Goal: Find specific page/section: Find specific page/section

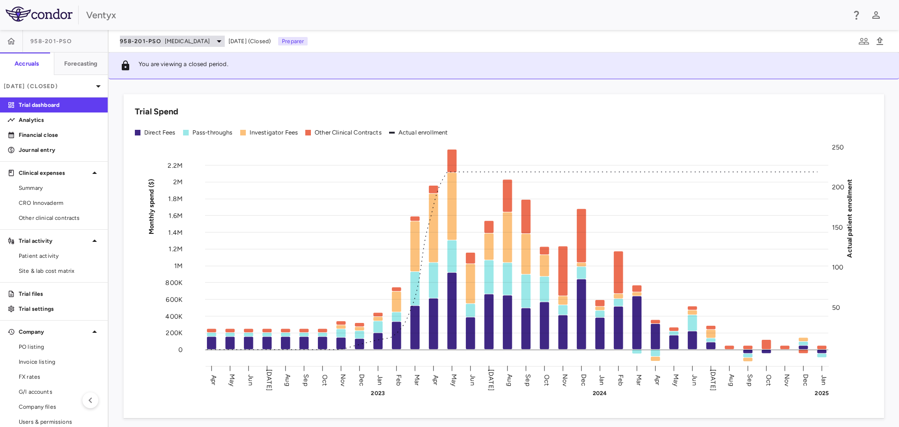
click at [199, 37] on div "958-201-PsO [MEDICAL_DATA]" at bounding box center [172, 41] width 105 height 11
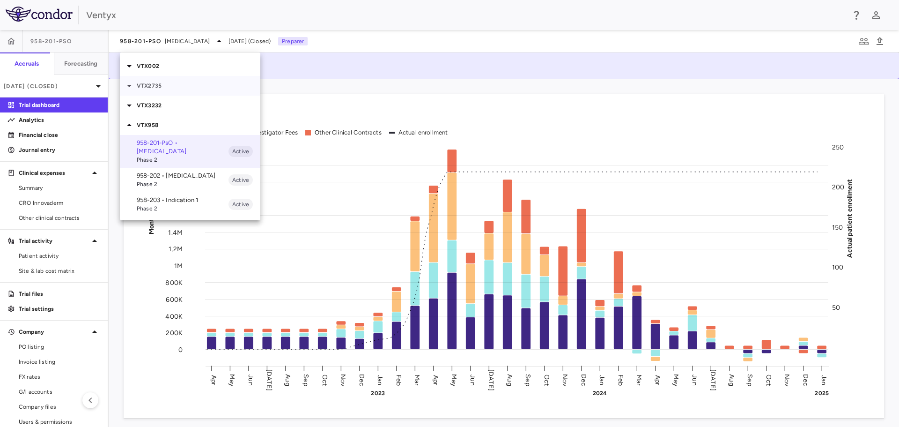
click at [184, 90] on div "VTX2735" at bounding box center [190, 86] width 140 height 20
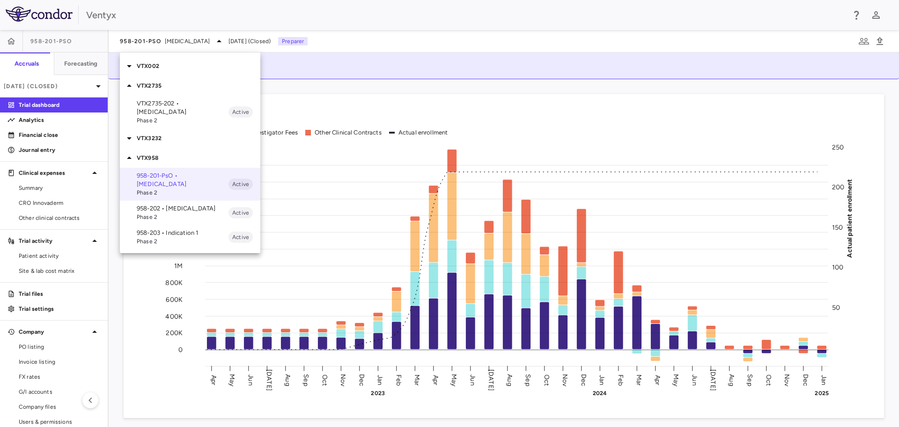
click at [170, 114] on p "VTX2735-202 • [MEDICAL_DATA]" at bounding box center [183, 107] width 92 height 17
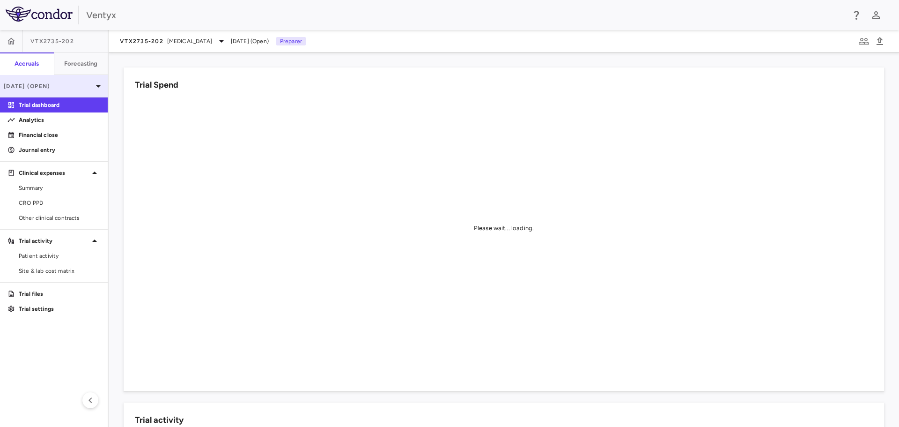
click at [79, 79] on div "[DATE] (Open)" at bounding box center [54, 86] width 108 height 22
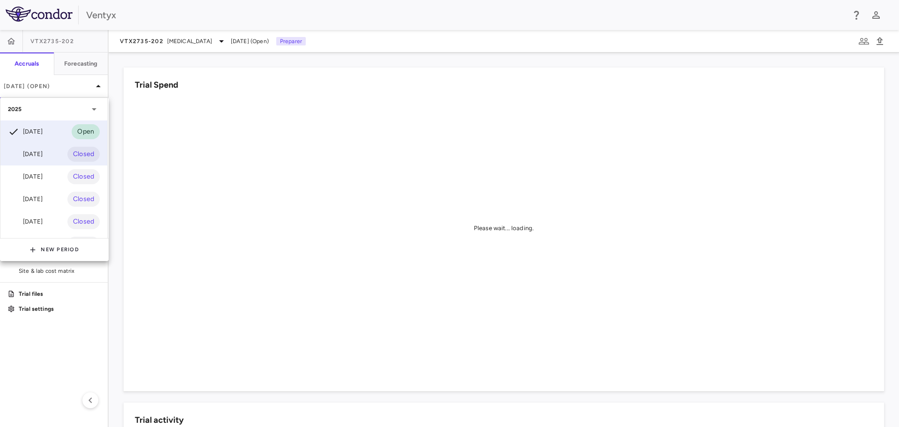
click at [37, 147] on div "[DATE] Closed" at bounding box center [53, 154] width 107 height 22
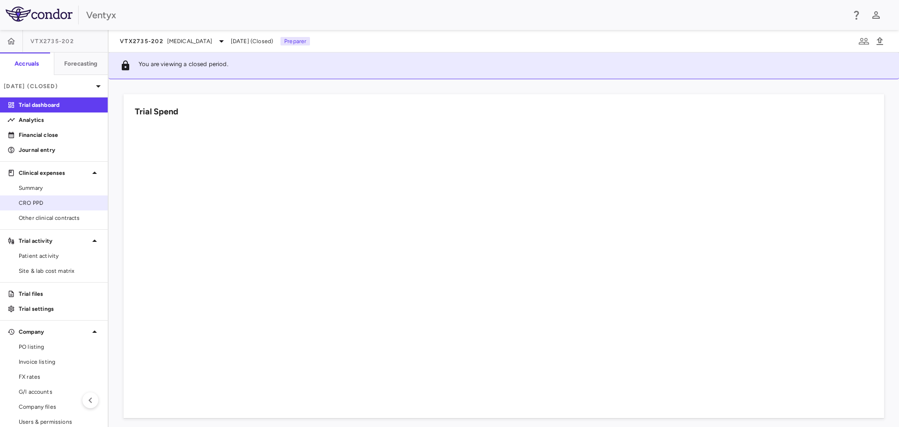
click at [58, 201] on span "CRO PPD" at bounding box center [59, 203] width 81 height 8
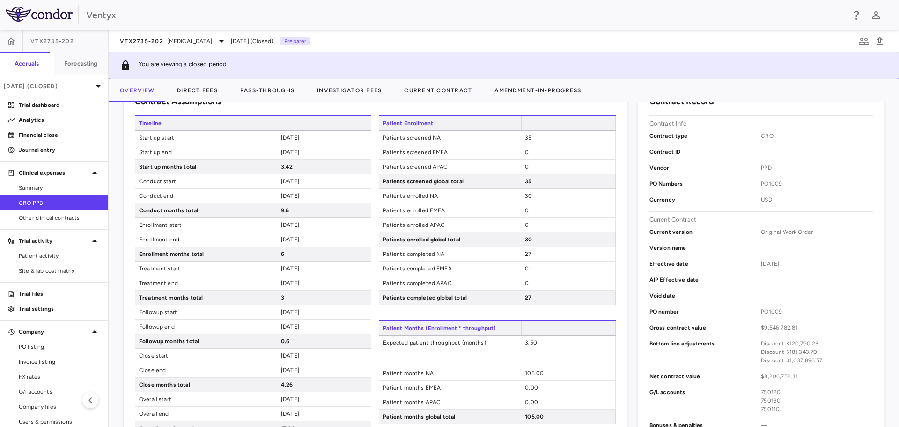
scroll to position [187, 0]
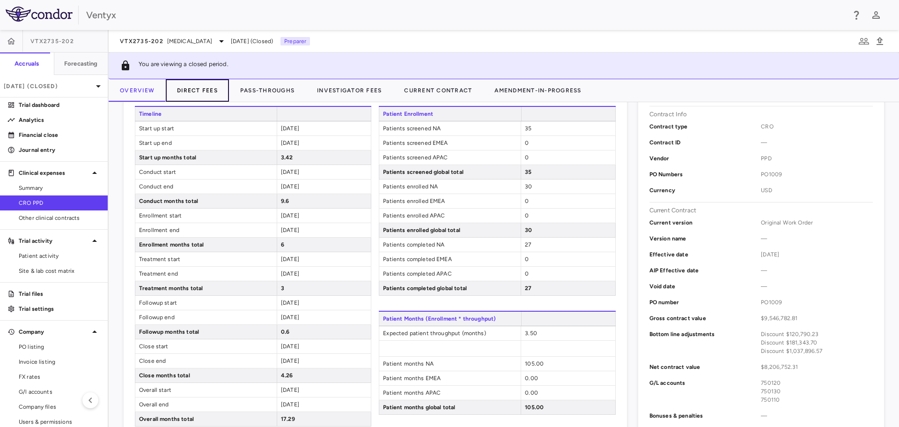
click at [198, 88] on button "Direct Fees" at bounding box center [197, 90] width 63 height 22
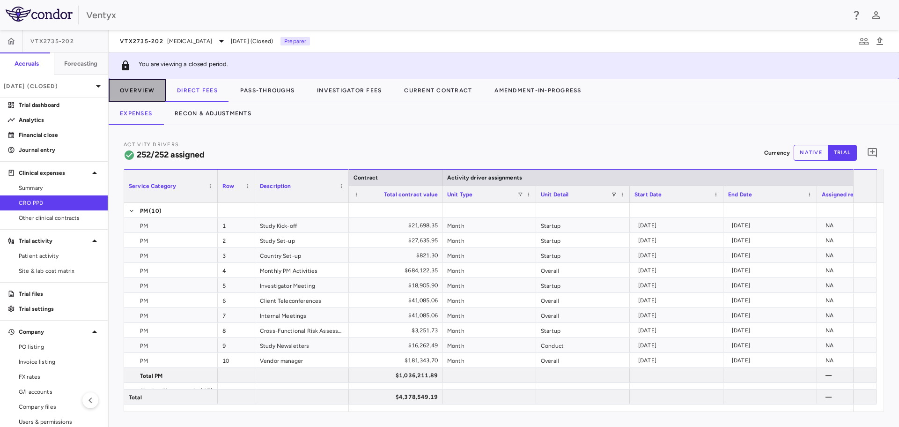
click at [123, 94] on button "Overview" at bounding box center [137, 90] width 57 height 22
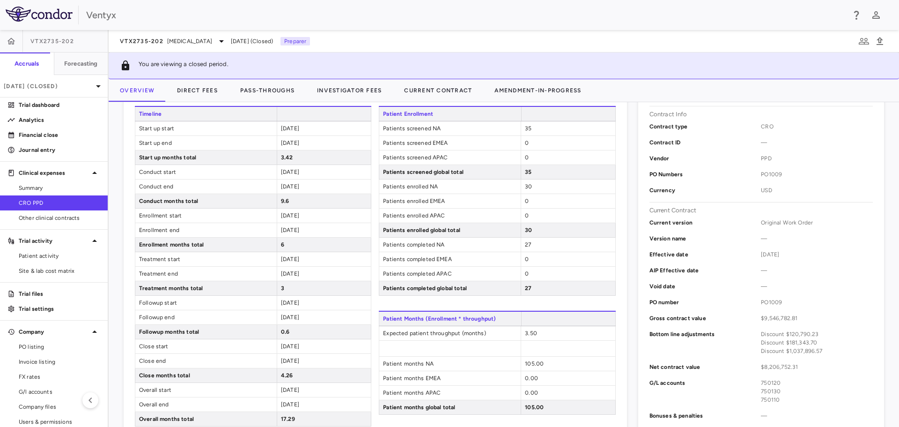
scroll to position [140, 0]
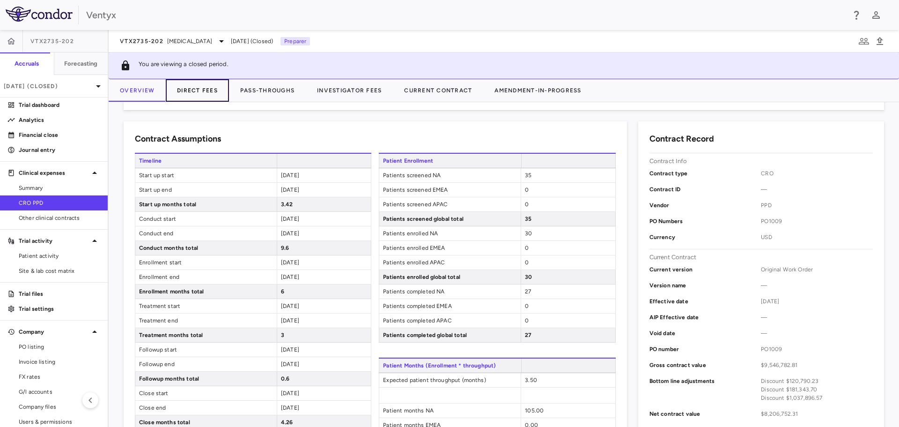
click at [205, 96] on button "Direct Fees" at bounding box center [197, 90] width 63 height 22
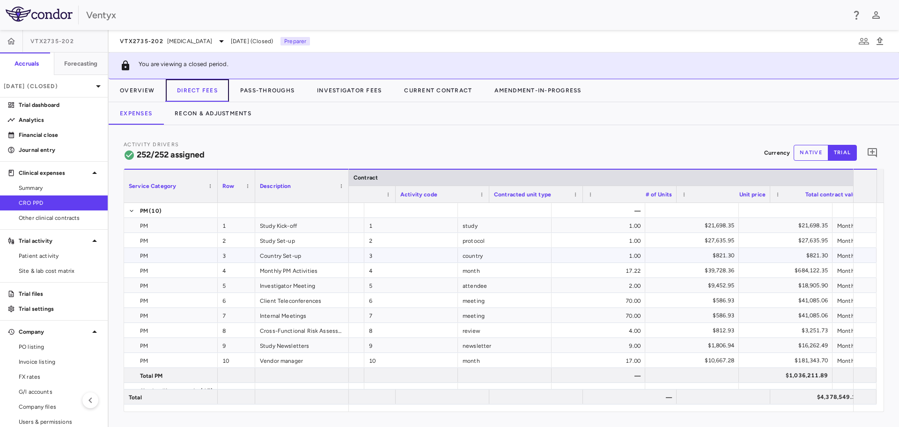
scroll to position [0, 78]
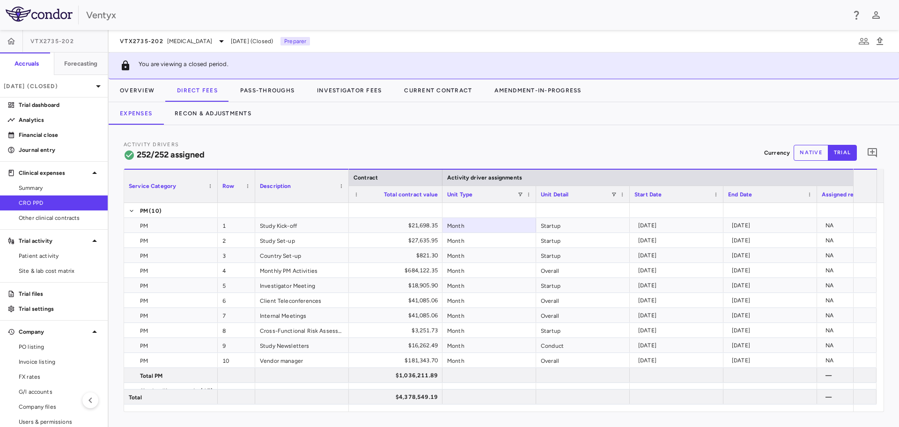
drag, startPoint x: 164, startPoint y: 188, endPoint x: 212, endPoint y: 181, distance: 48.7
click at [164, 188] on span "Service Category" at bounding box center [152, 186] width 47 height 7
click at [182, 186] on span at bounding box center [182, 186] width 6 height 6
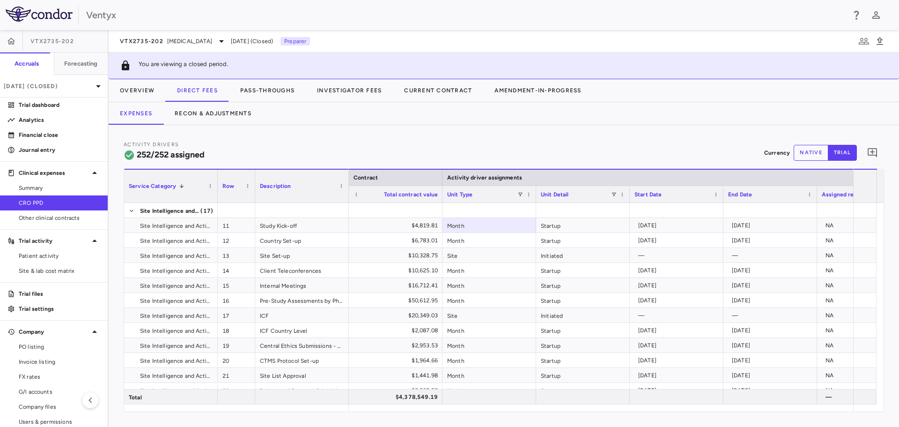
click at [179, 185] on span at bounding box center [182, 186] width 6 height 6
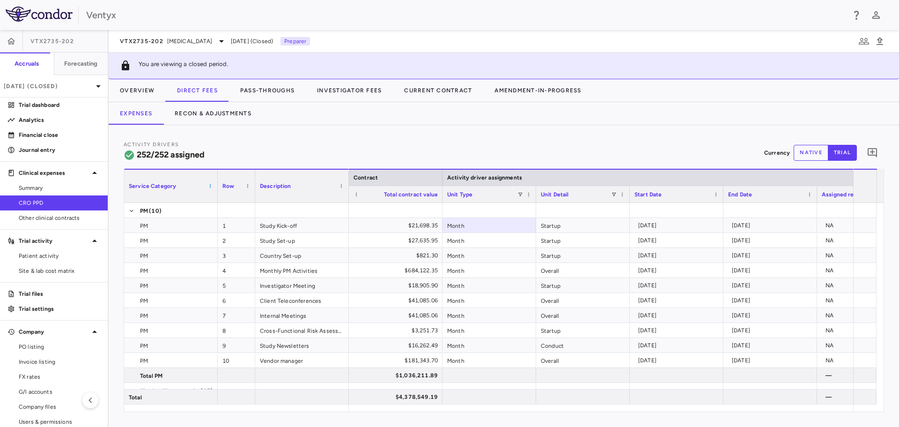
click at [211, 186] on span at bounding box center [210, 186] width 6 height 6
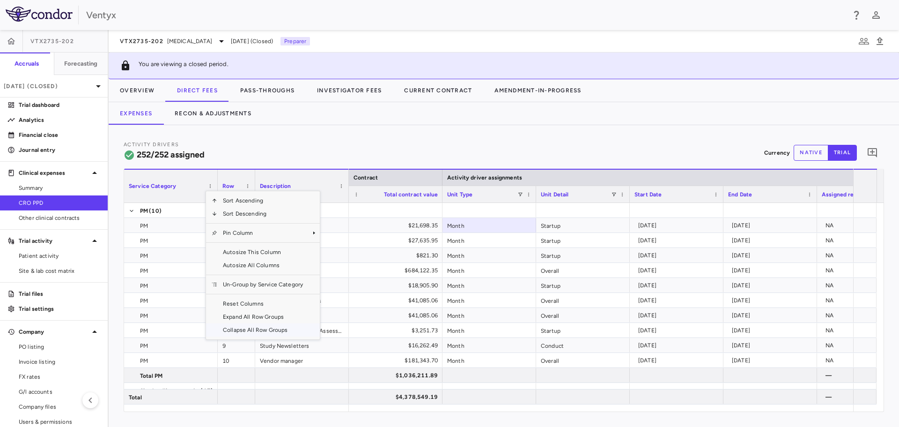
click at [277, 329] on span "Collapse All Row Groups" at bounding box center [262, 329] width 91 height 13
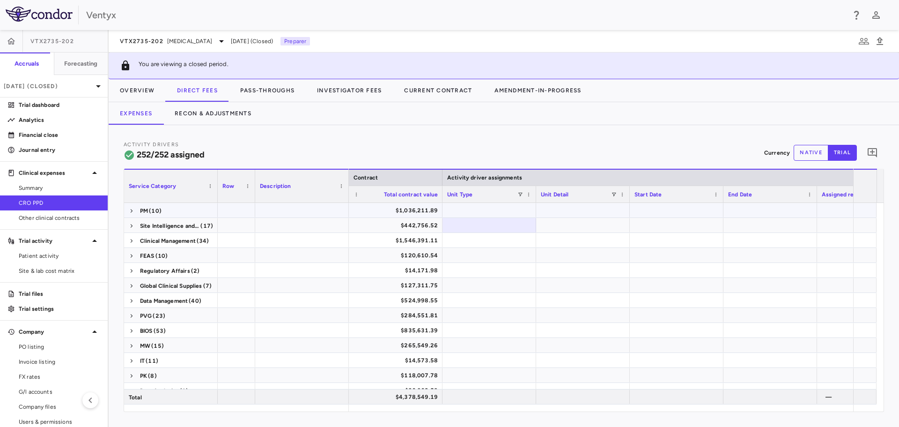
click at [129, 209] on span at bounding box center [132, 211] width 6 height 6
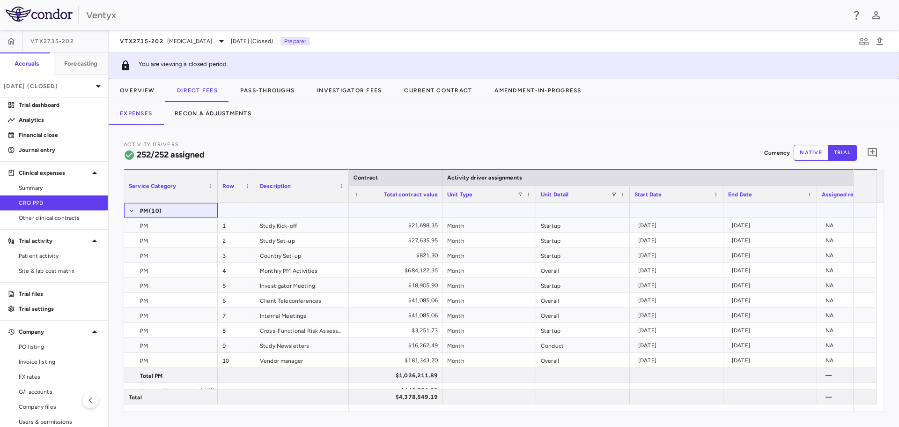
click at [132, 215] on span at bounding box center [132, 210] width 6 height 15
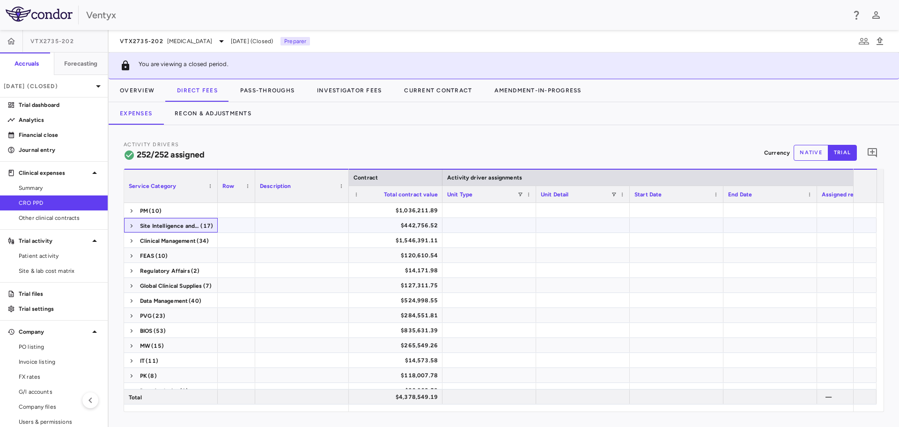
click at [133, 222] on span at bounding box center [132, 225] width 6 height 15
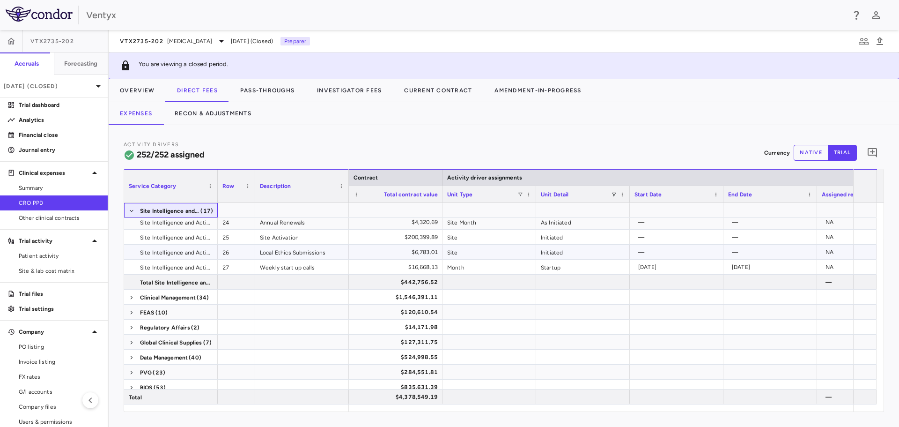
scroll to position [234, 0]
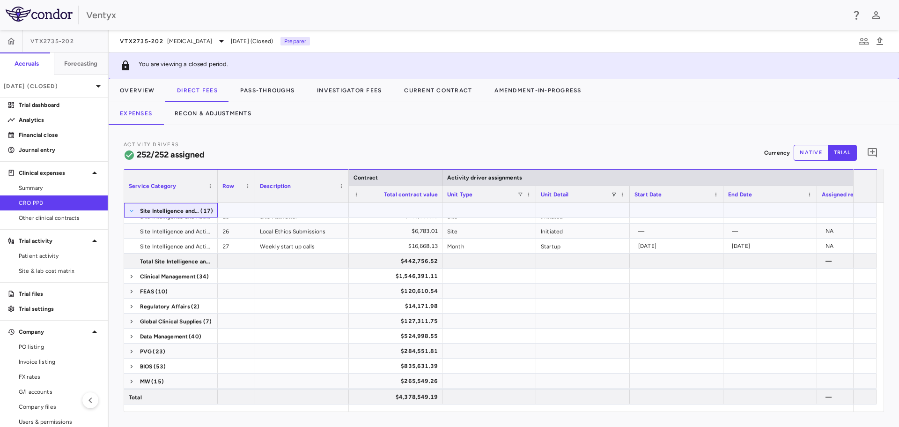
click at [132, 210] on span at bounding box center [132, 211] width 6 height 6
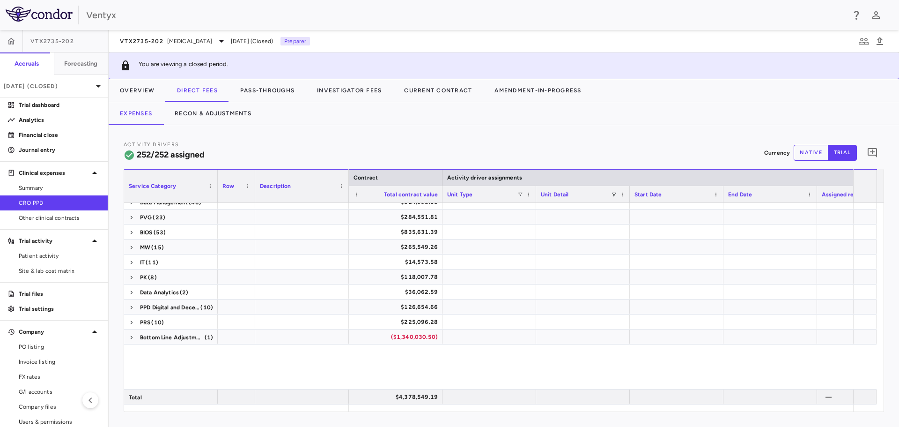
scroll to position [15, 0]
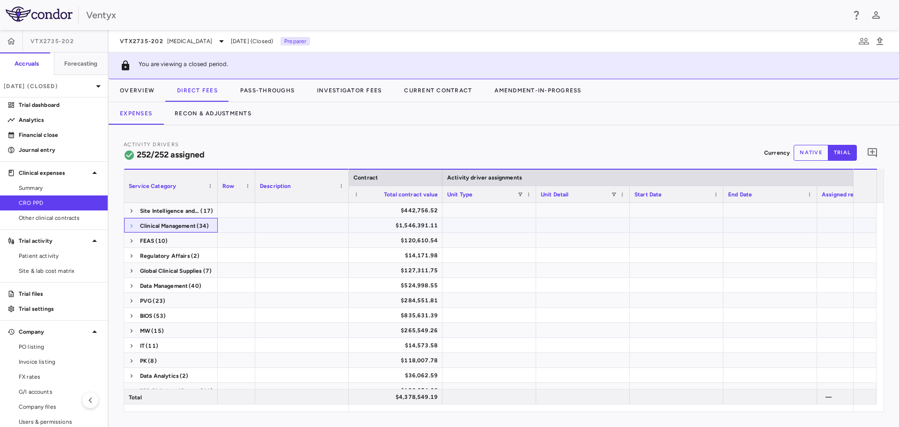
click at [131, 225] on span at bounding box center [132, 226] width 6 height 6
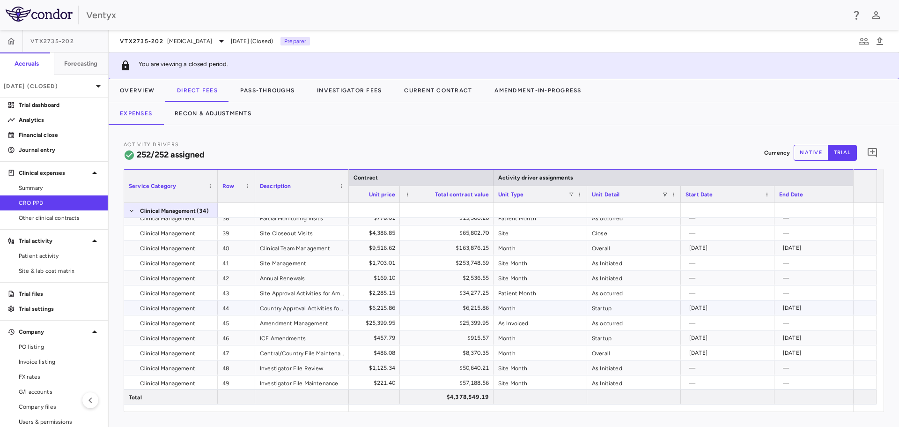
scroll to position [0, 297]
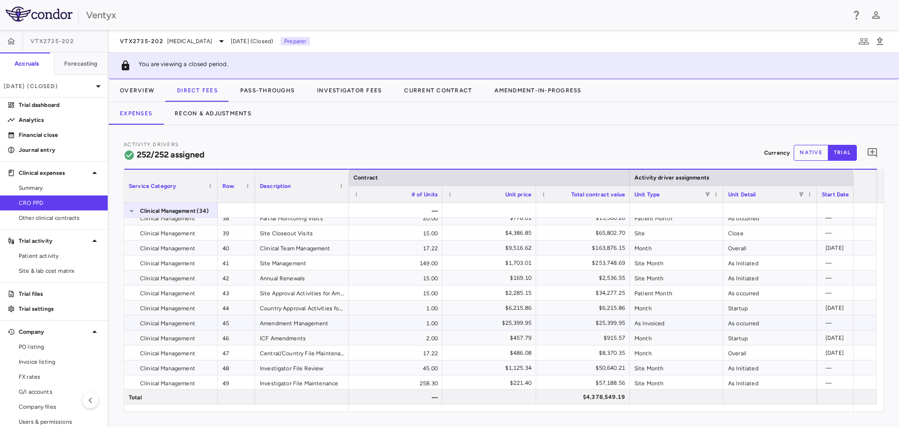
click at [480, 315] on div "$25,399.95" at bounding box center [489, 322] width 94 height 15
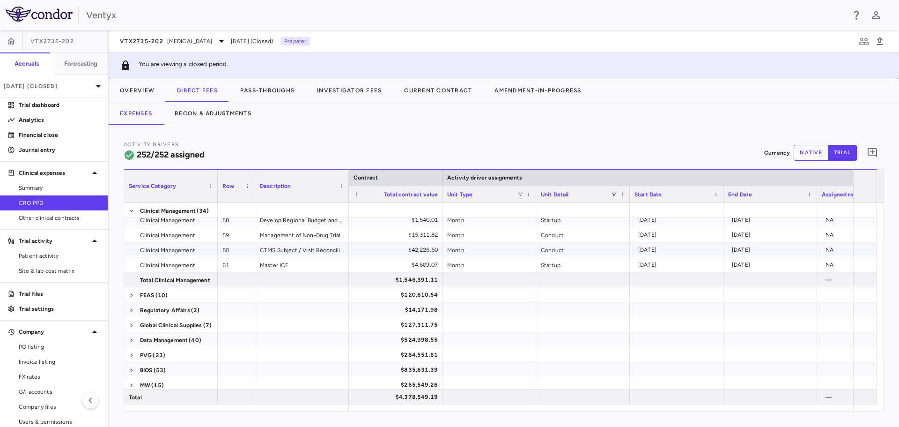
scroll to position [468, 0]
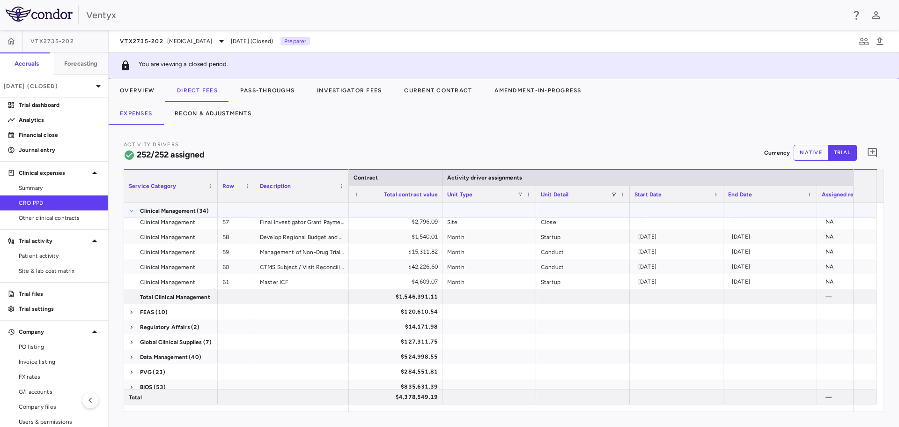
click at [134, 211] on span at bounding box center [132, 211] width 6 height 6
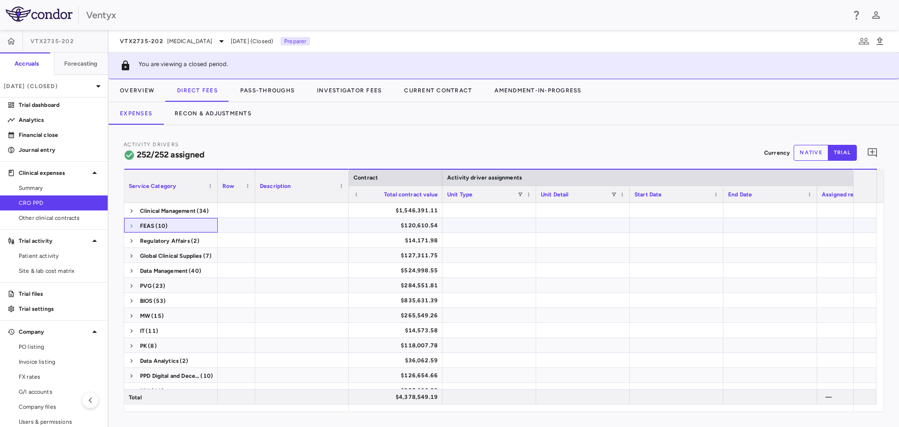
click at [132, 227] on span at bounding box center [132, 226] width 6 height 6
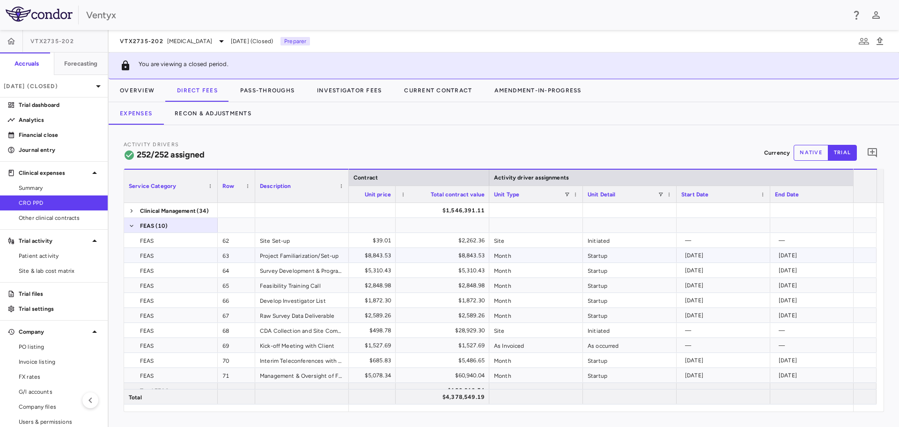
scroll to position [77, 0]
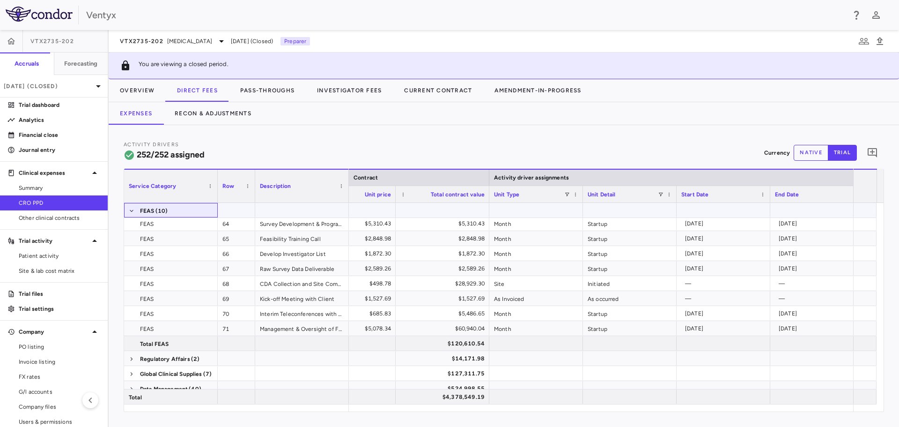
click at [133, 210] on span at bounding box center [132, 211] width 6 height 6
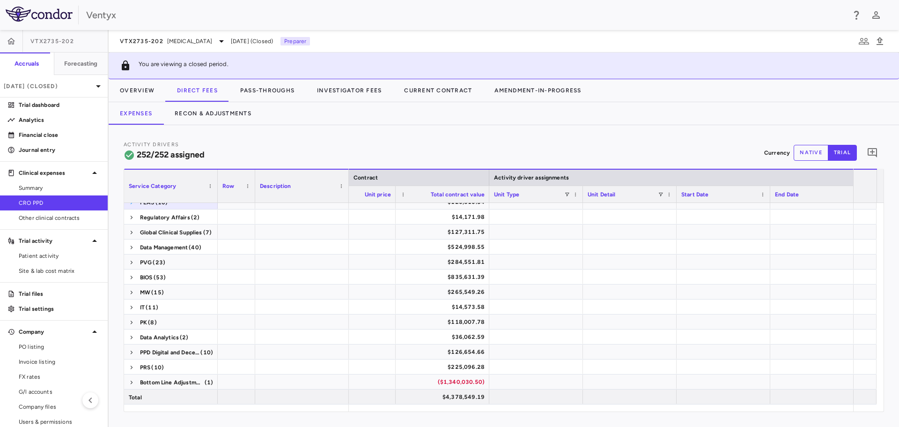
scroll to position [45, 0]
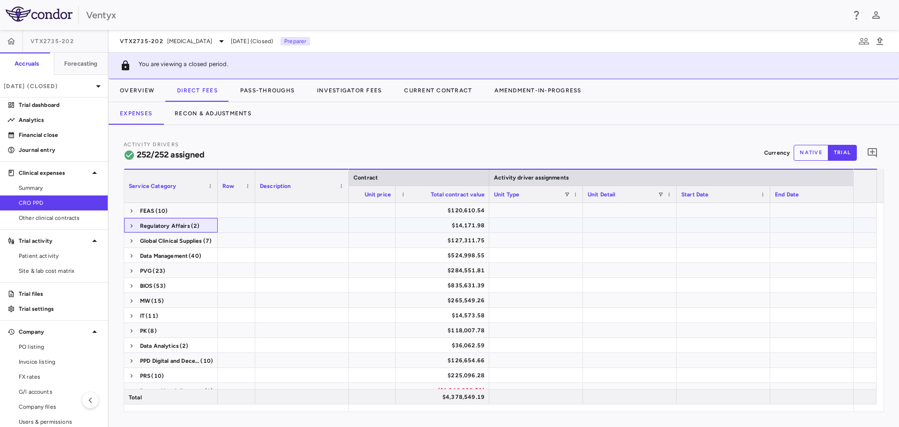
drag, startPoint x: 133, startPoint y: 226, endPoint x: 252, endPoint y: 222, distance: 119.0
click at [133, 226] on span at bounding box center [132, 226] width 6 height 6
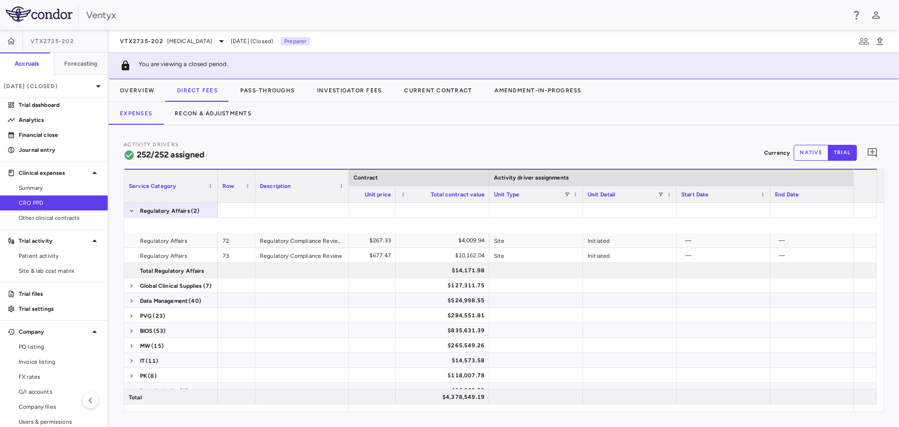
scroll to position [0, 0]
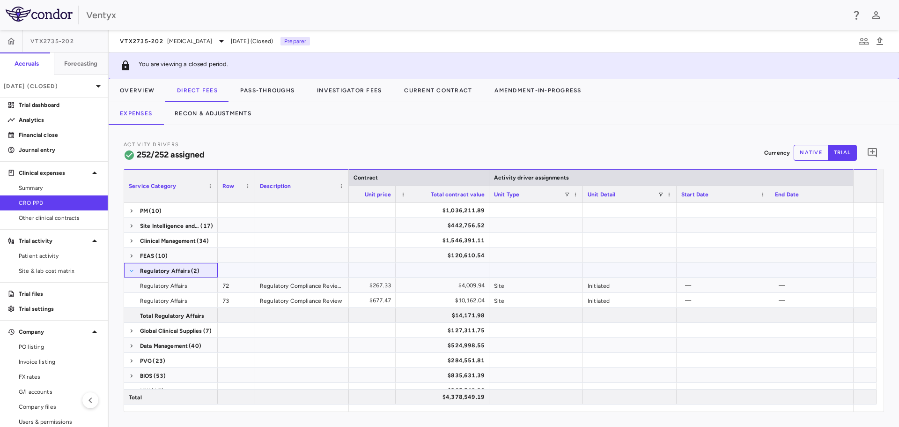
click at [129, 273] on span at bounding box center [132, 271] width 6 height 6
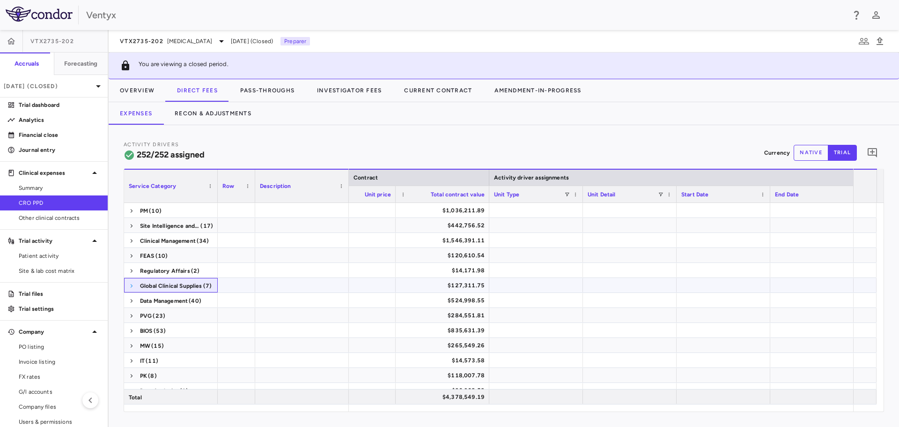
click at [131, 286] on span at bounding box center [132, 286] width 6 height 6
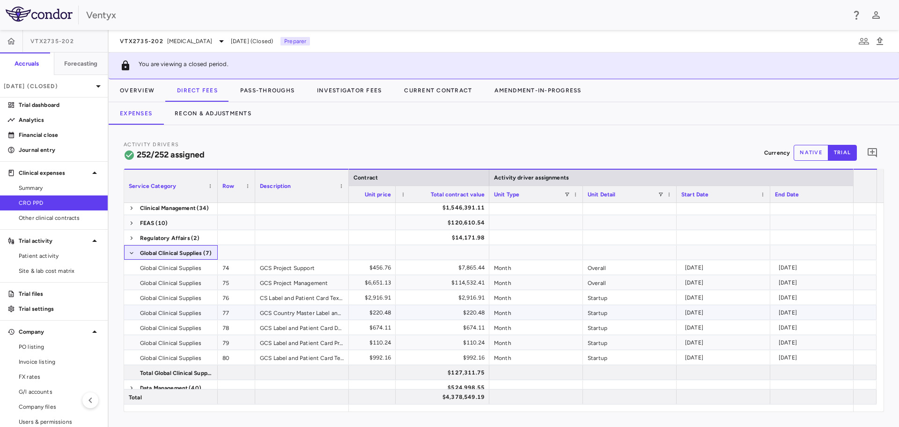
scroll to position [47, 0]
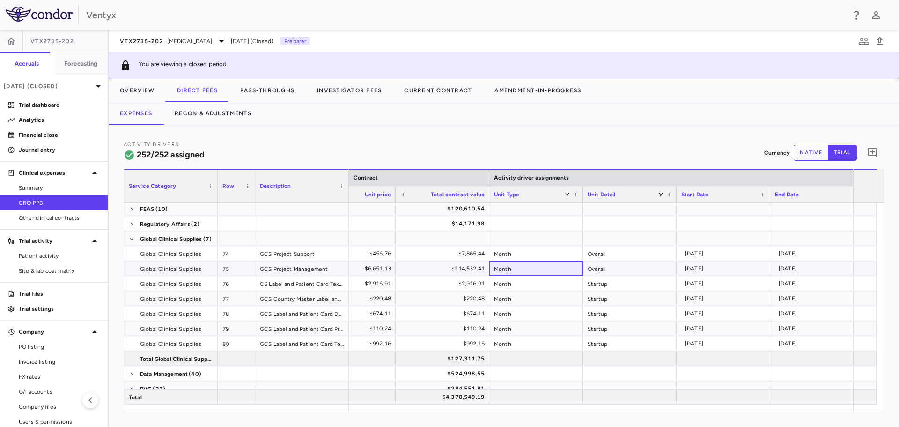
click at [551, 273] on div "Month" at bounding box center [536, 268] width 94 height 15
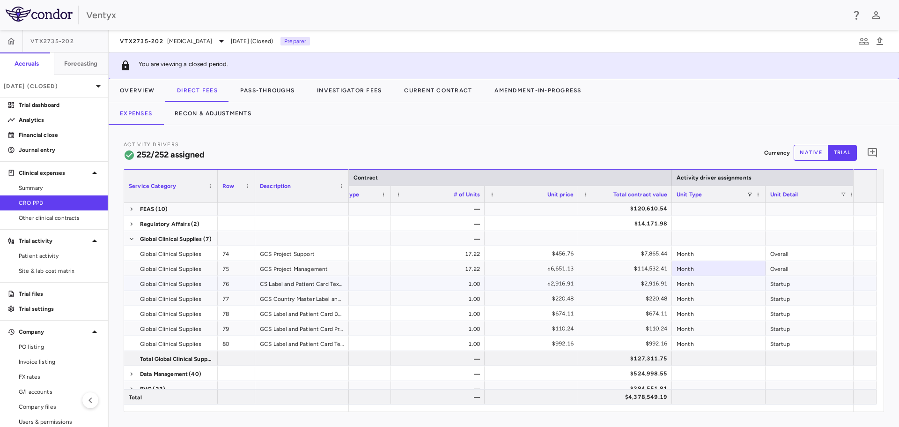
scroll to position [0, 187]
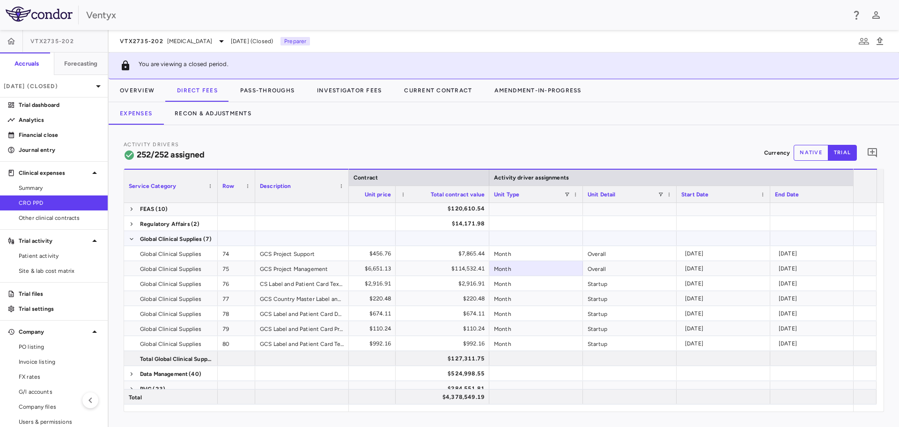
click at [131, 236] on span at bounding box center [132, 238] width 6 height 15
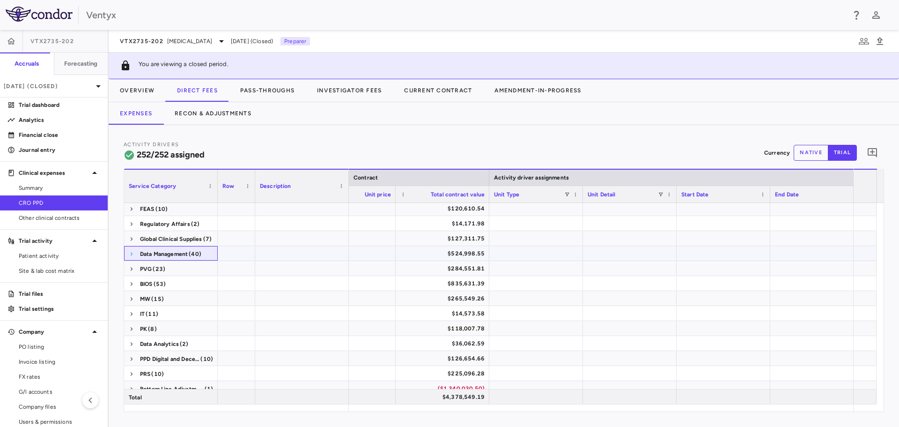
click at [131, 251] on span at bounding box center [132, 254] width 6 height 6
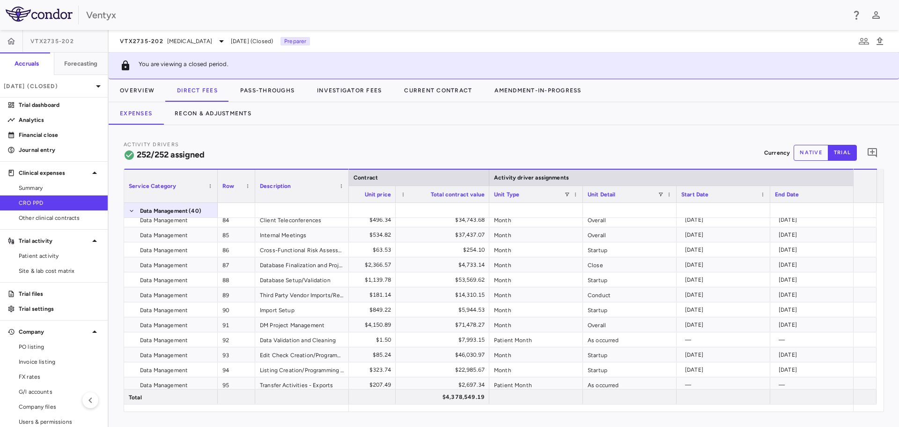
scroll to position [94, 0]
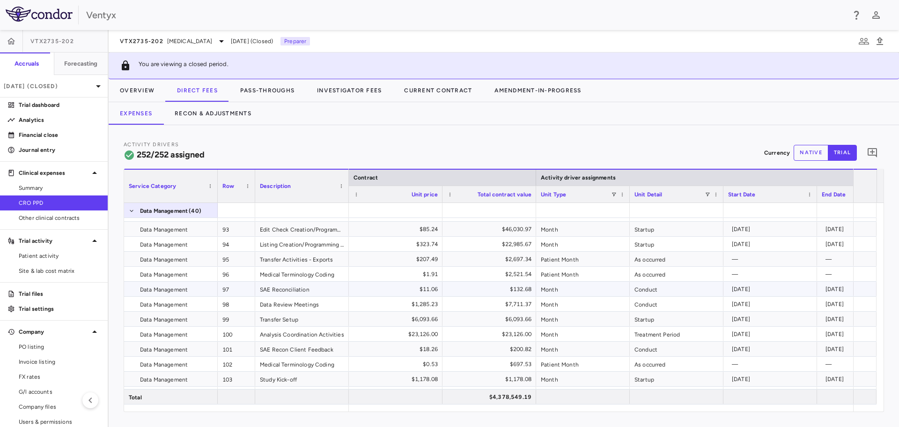
scroll to position [281, 0]
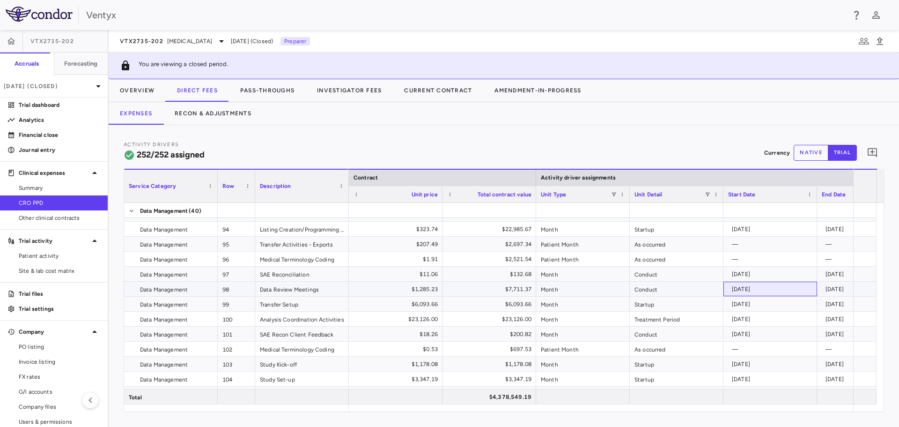
click at [786, 293] on div "[DATE]" at bounding box center [772, 288] width 81 height 15
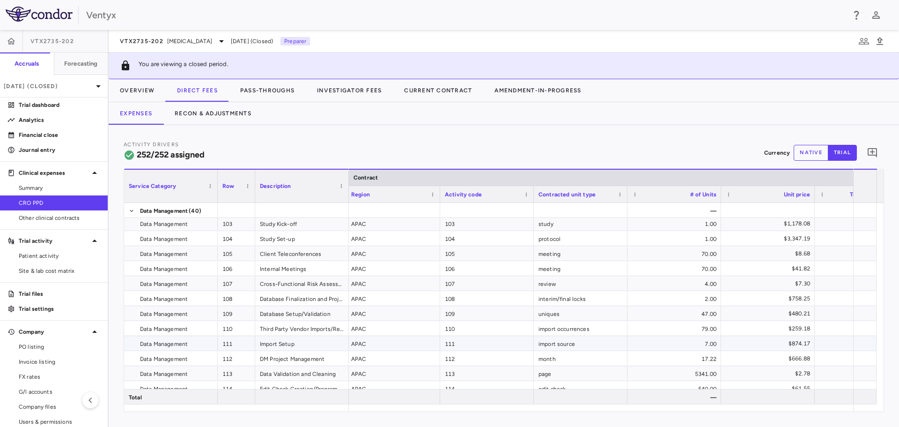
scroll to position [421, 0]
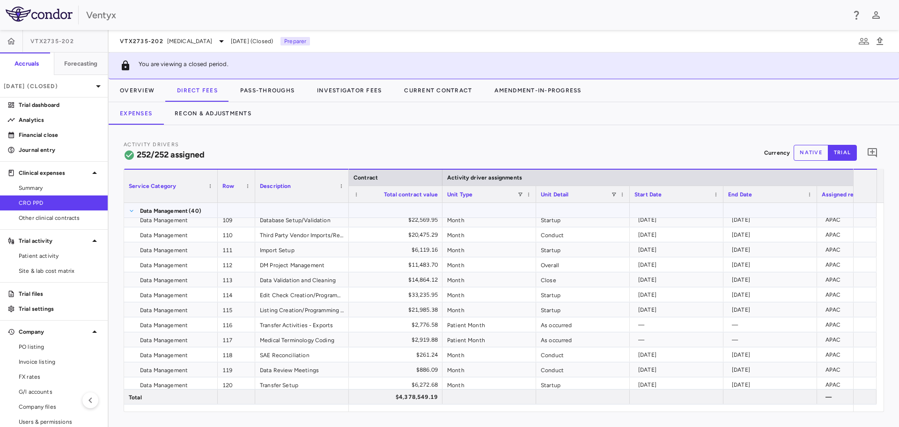
click at [131, 210] on span at bounding box center [132, 211] width 6 height 6
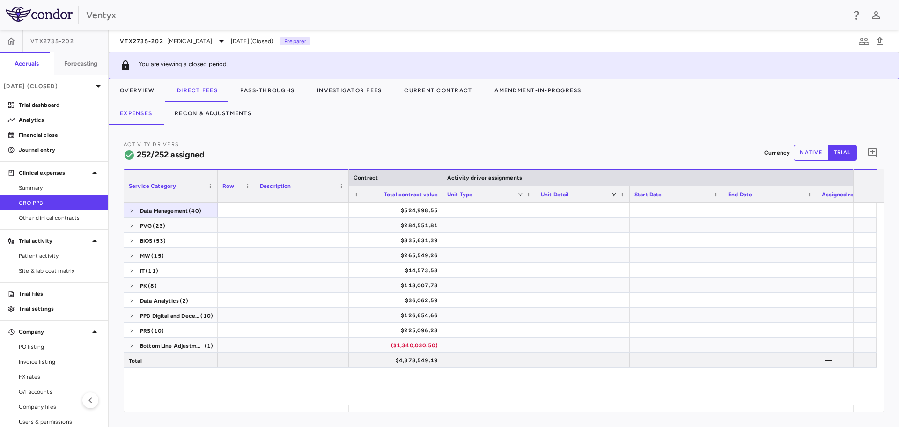
scroll to position [53, 0]
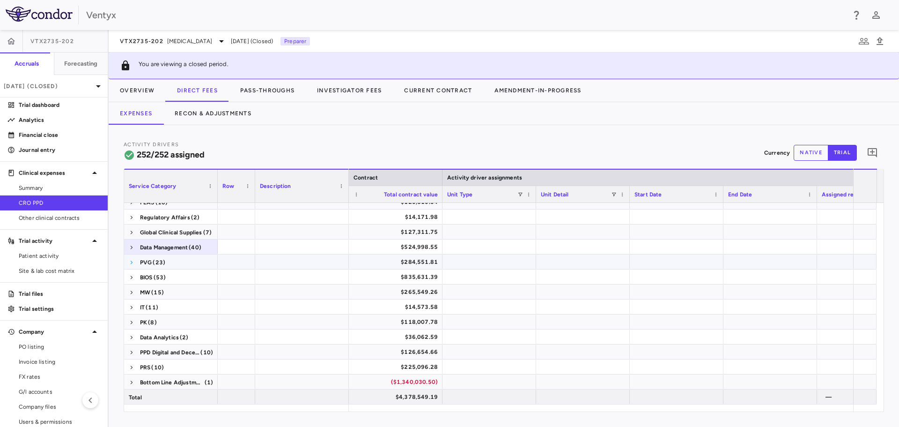
click at [130, 262] on span at bounding box center [132, 262] width 6 height 6
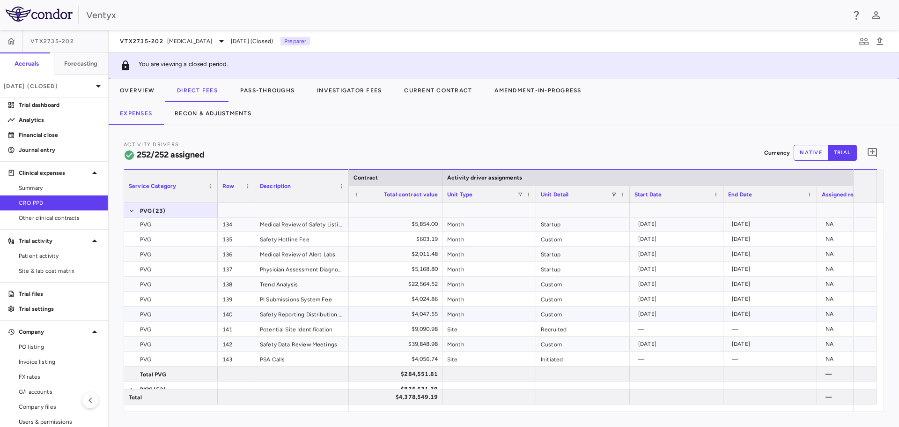
scroll to position [288, 0]
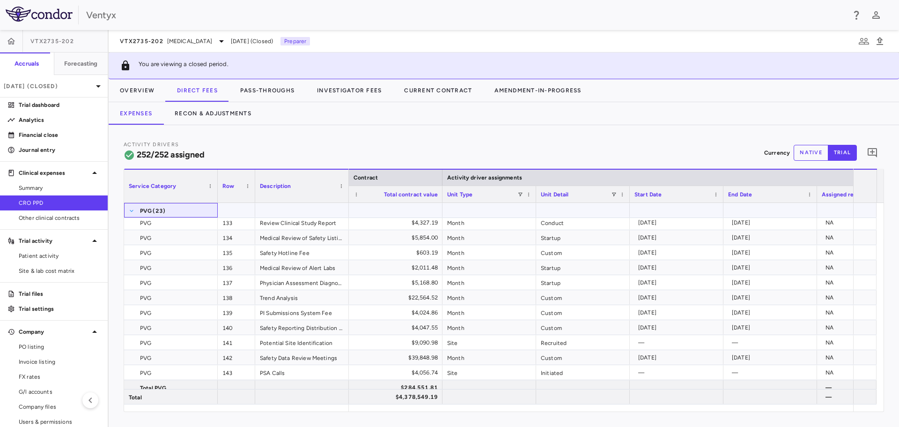
click at [129, 211] on span at bounding box center [132, 211] width 6 height 6
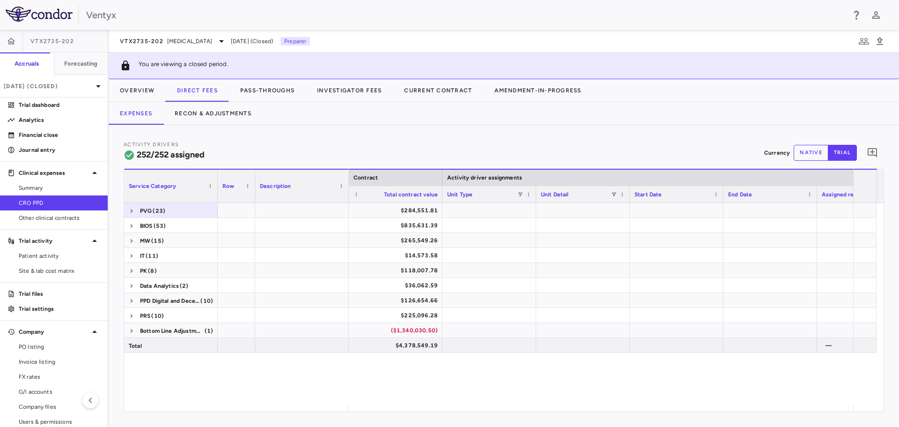
scroll to position [53, 0]
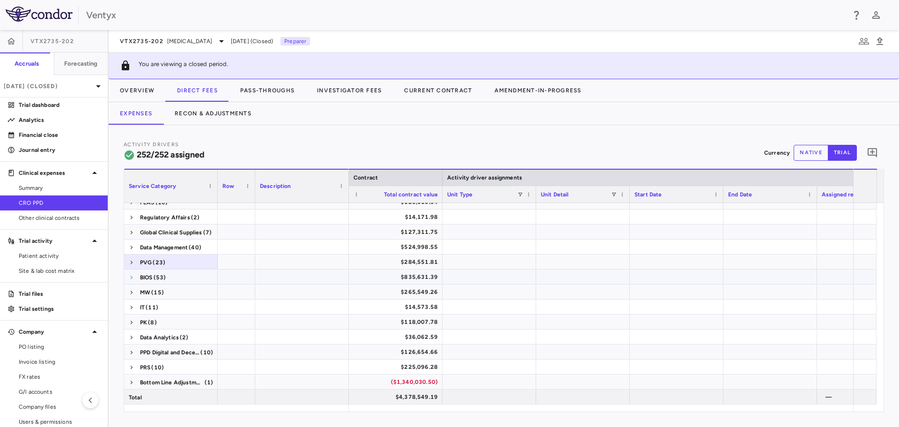
click at [131, 277] on span at bounding box center [132, 277] width 6 height 6
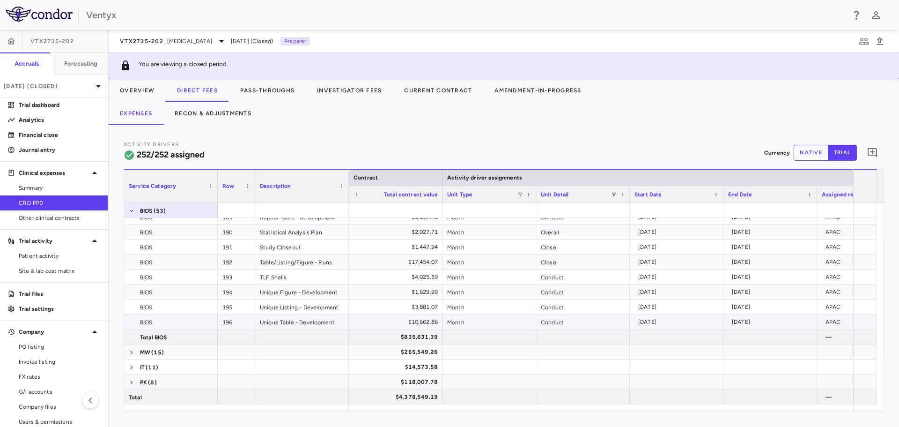
scroll to position [756, 0]
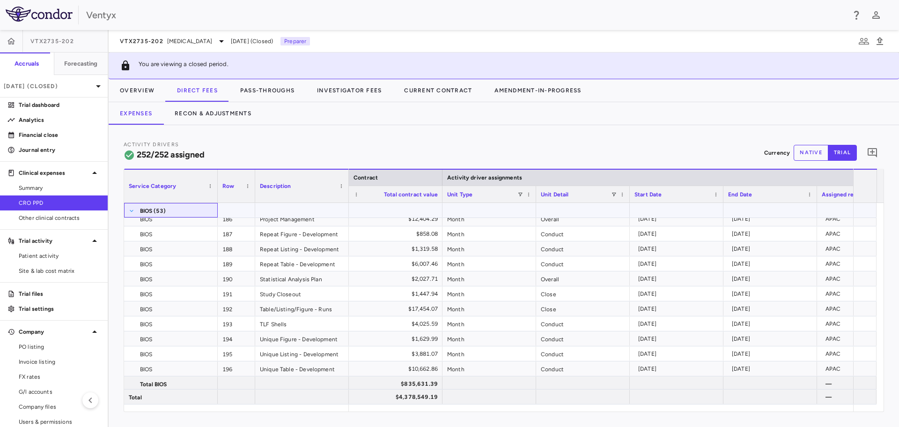
click at [129, 210] on span at bounding box center [132, 211] width 6 height 6
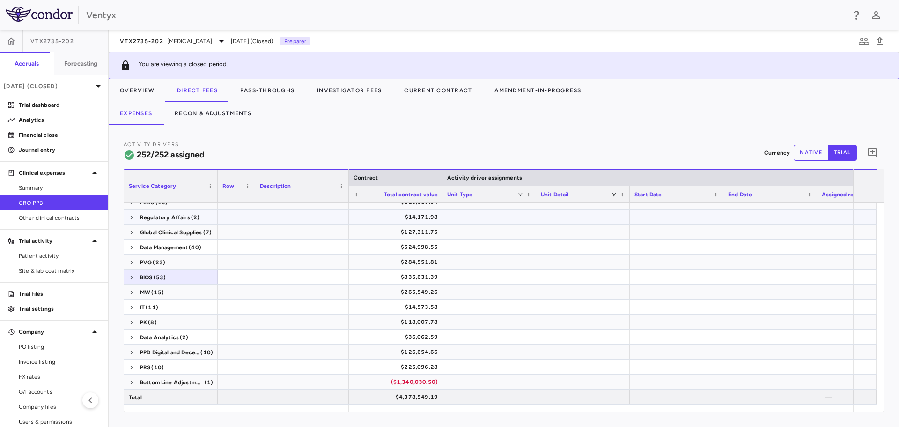
scroll to position [53, 0]
click at [132, 291] on span at bounding box center [132, 292] width 6 height 6
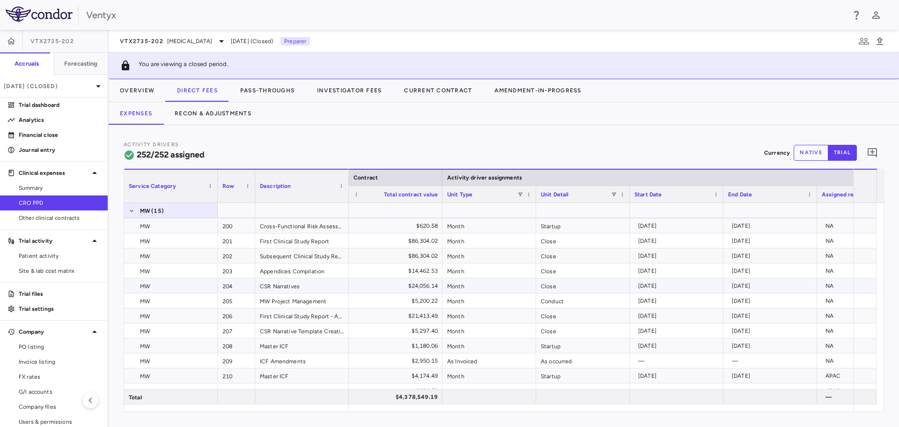
scroll to position [194, 0]
click at [130, 210] on span at bounding box center [132, 211] width 6 height 6
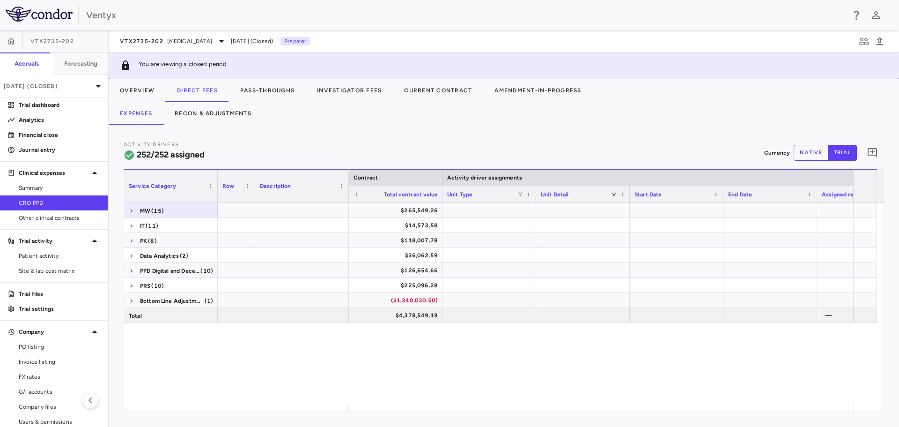
scroll to position [53, 0]
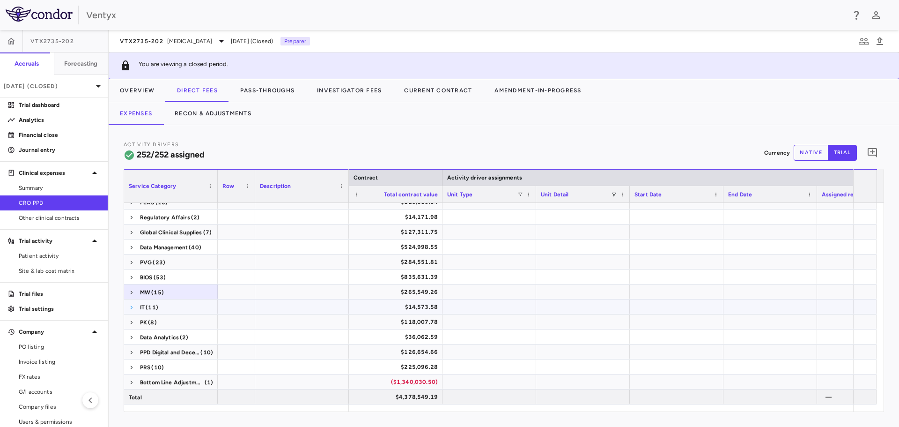
click at [130, 308] on span at bounding box center [132, 307] width 6 height 6
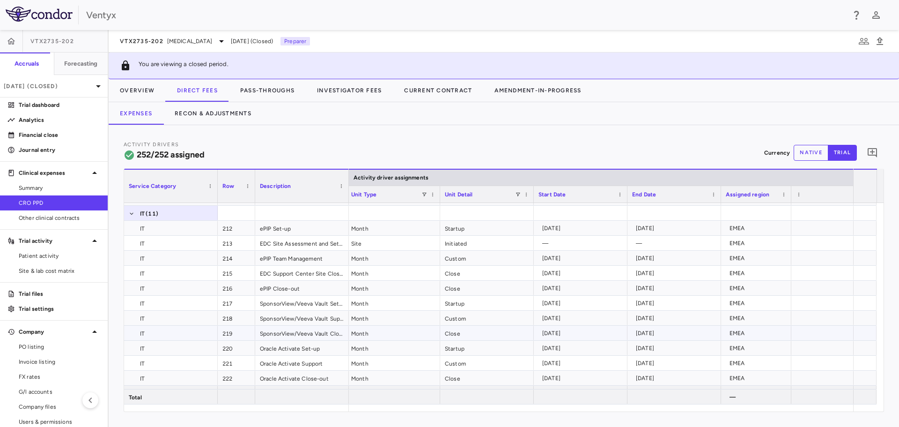
scroll to position [0, 468]
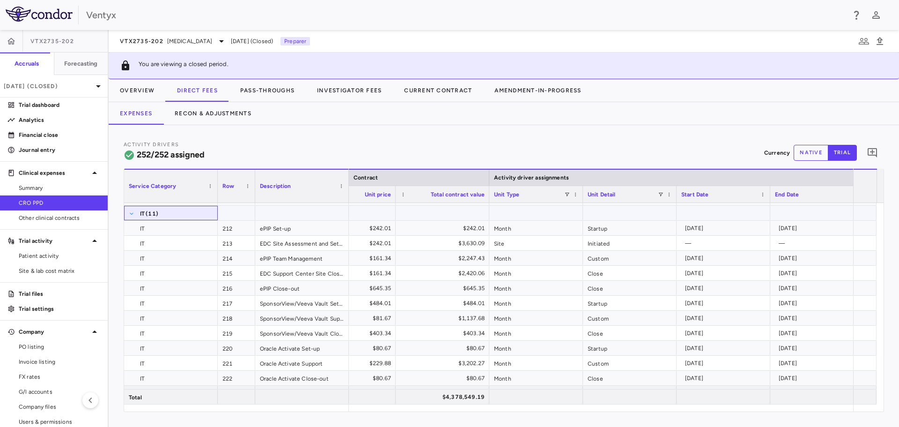
click at [130, 213] on span at bounding box center [132, 214] width 6 height 6
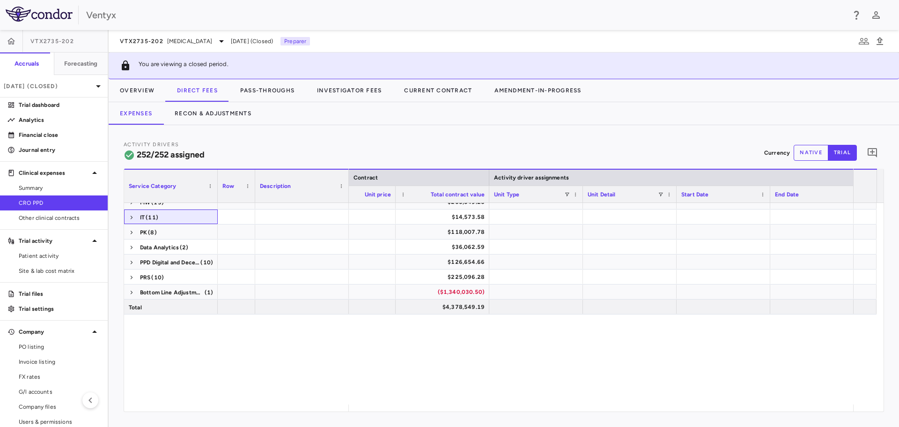
scroll to position [53, 0]
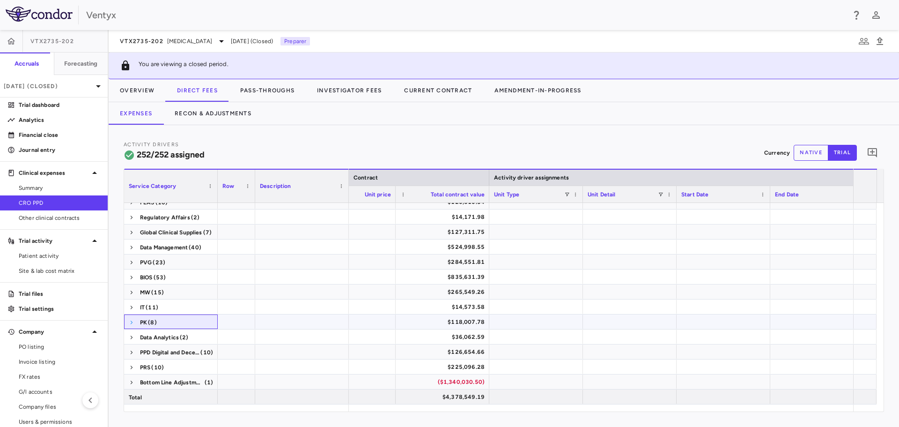
click at [133, 324] on span at bounding box center [132, 322] width 6 height 6
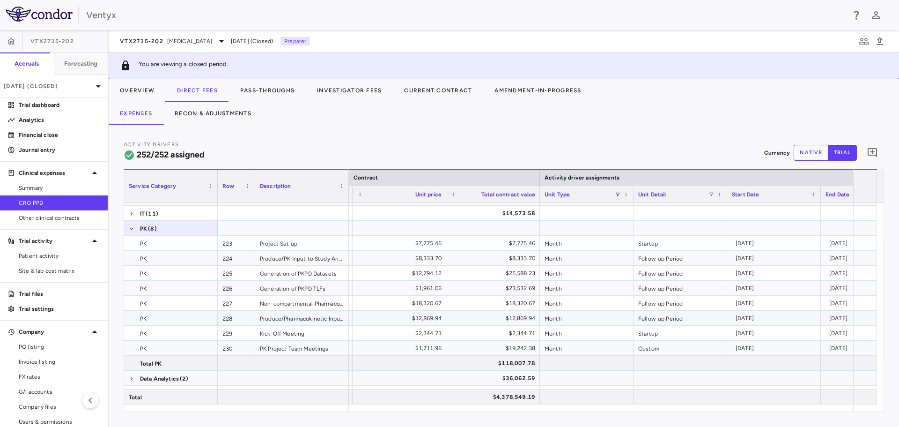
scroll to position [0, 289]
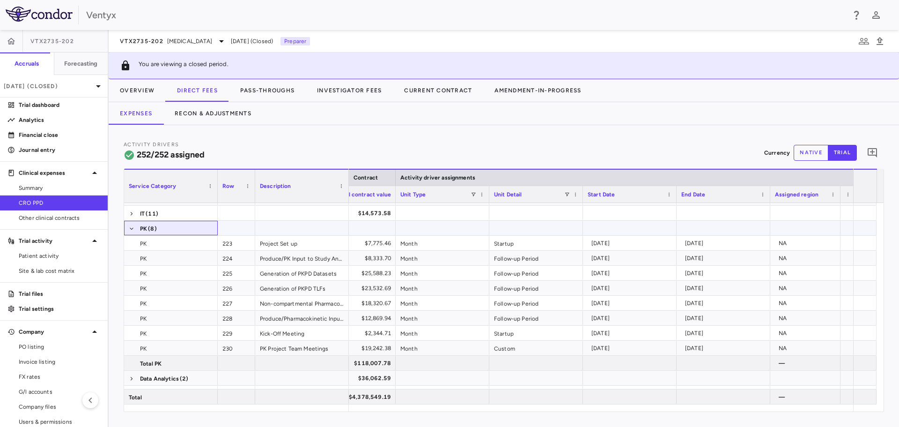
click at [132, 232] on span at bounding box center [132, 228] width 6 height 15
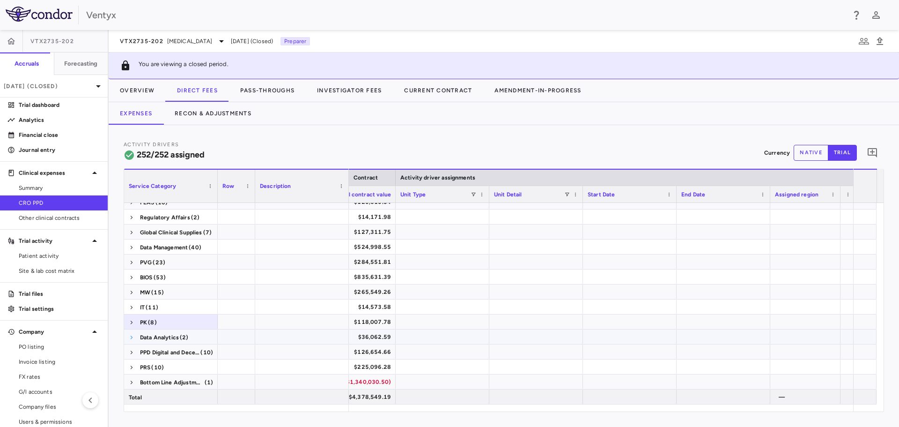
click at [132, 338] on span at bounding box center [132, 337] width 6 height 6
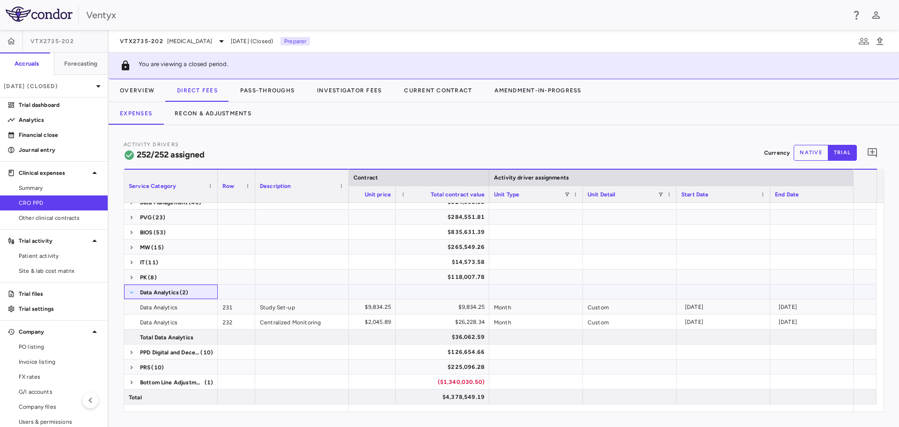
click at [133, 292] on span at bounding box center [132, 292] width 6 height 6
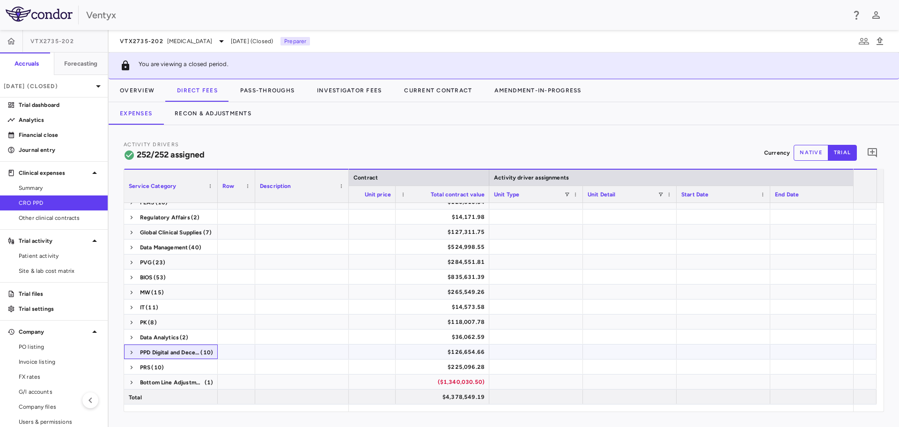
click at [130, 348] on span at bounding box center [132, 352] width 6 height 15
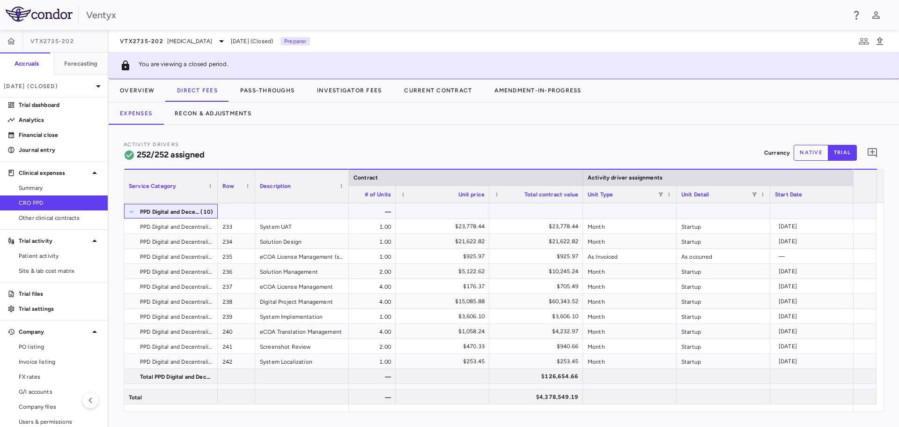
click at [130, 210] on span at bounding box center [132, 212] width 6 height 6
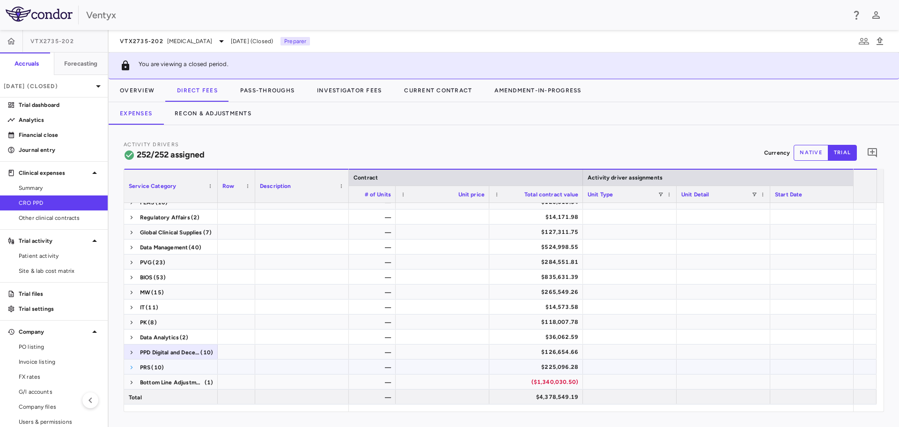
click at [132, 367] on span at bounding box center [132, 367] width 6 height 6
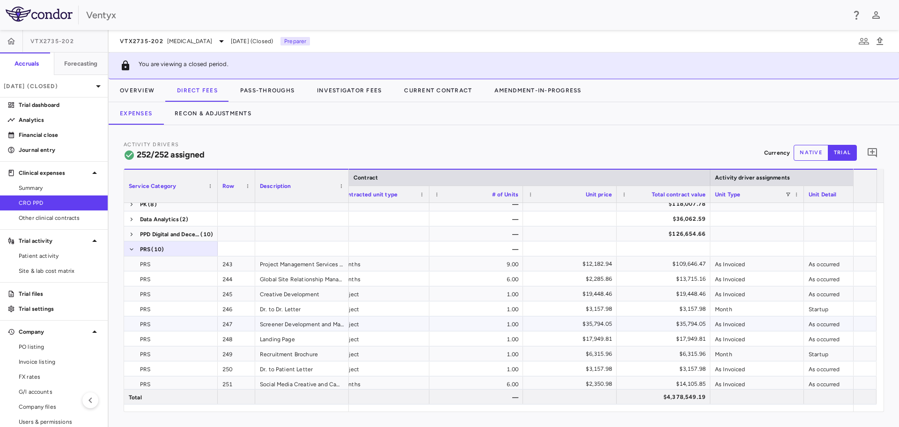
scroll to position [0, 18]
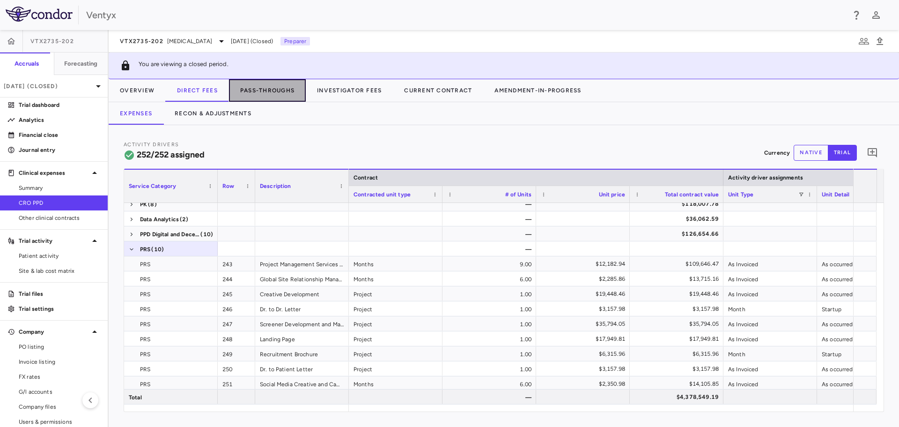
click at [273, 87] on button "Pass-Throughs" at bounding box center [267, 90] width 77 height 22
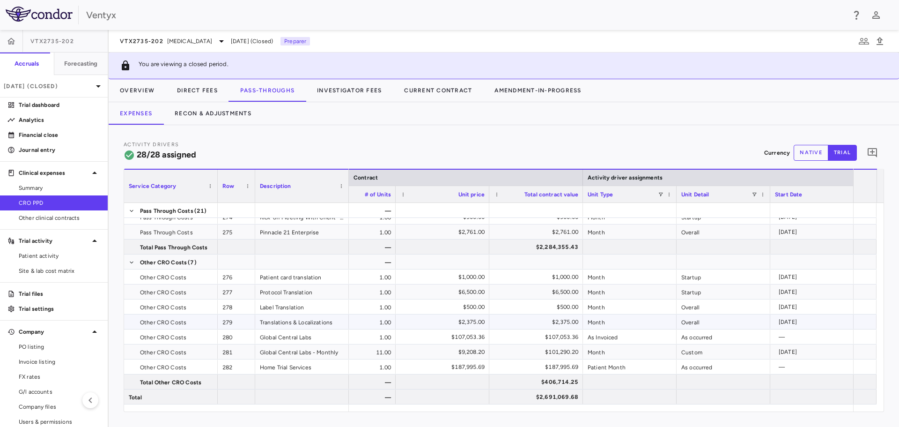
scroll to position [0, 365]
